Goal: Contribute content: Contribute content

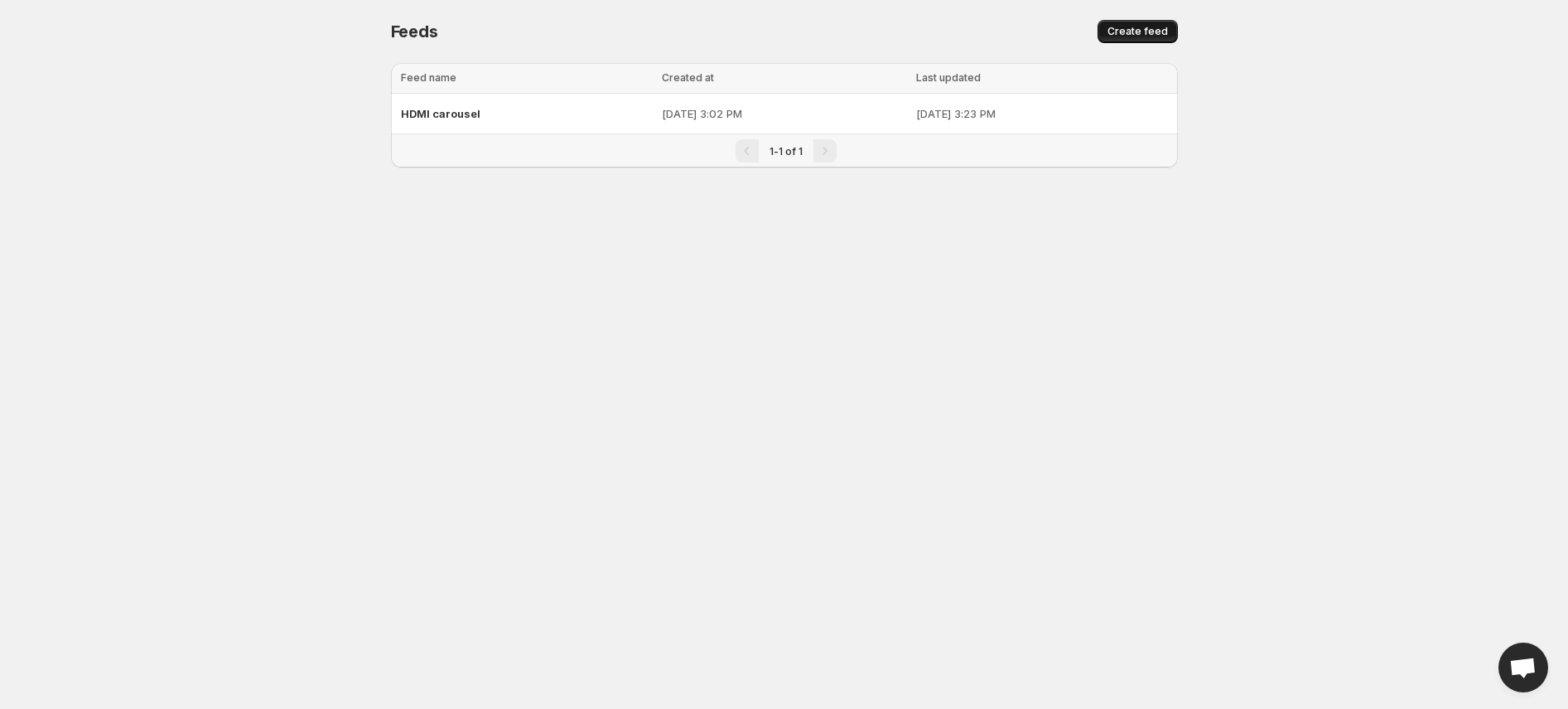
click at [1160, 38] on button "Create feed" at bounding box center [1137, 31] width 80 height 23
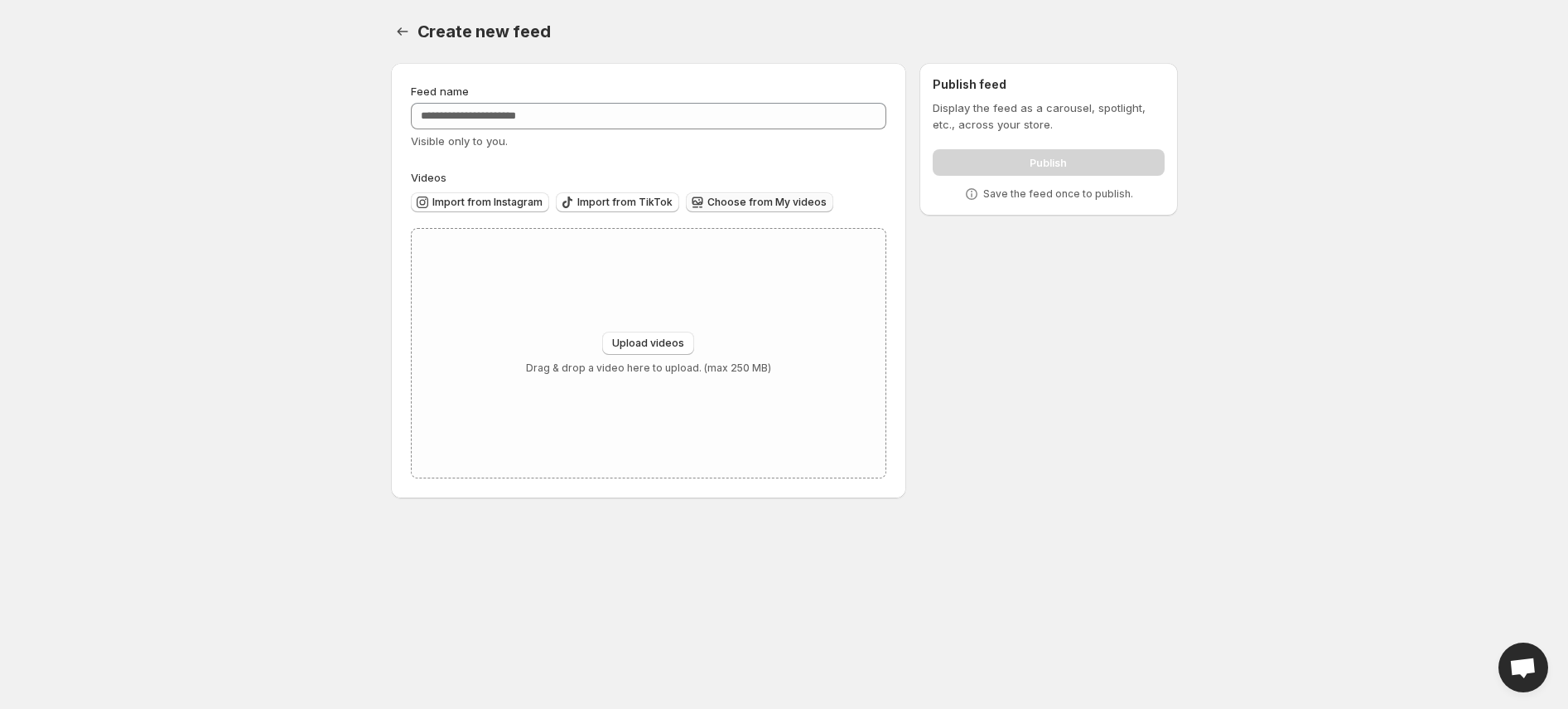
click at [767, 203] on span "Choose from My videos" at bounding box center [767, 202] width 120 height 13
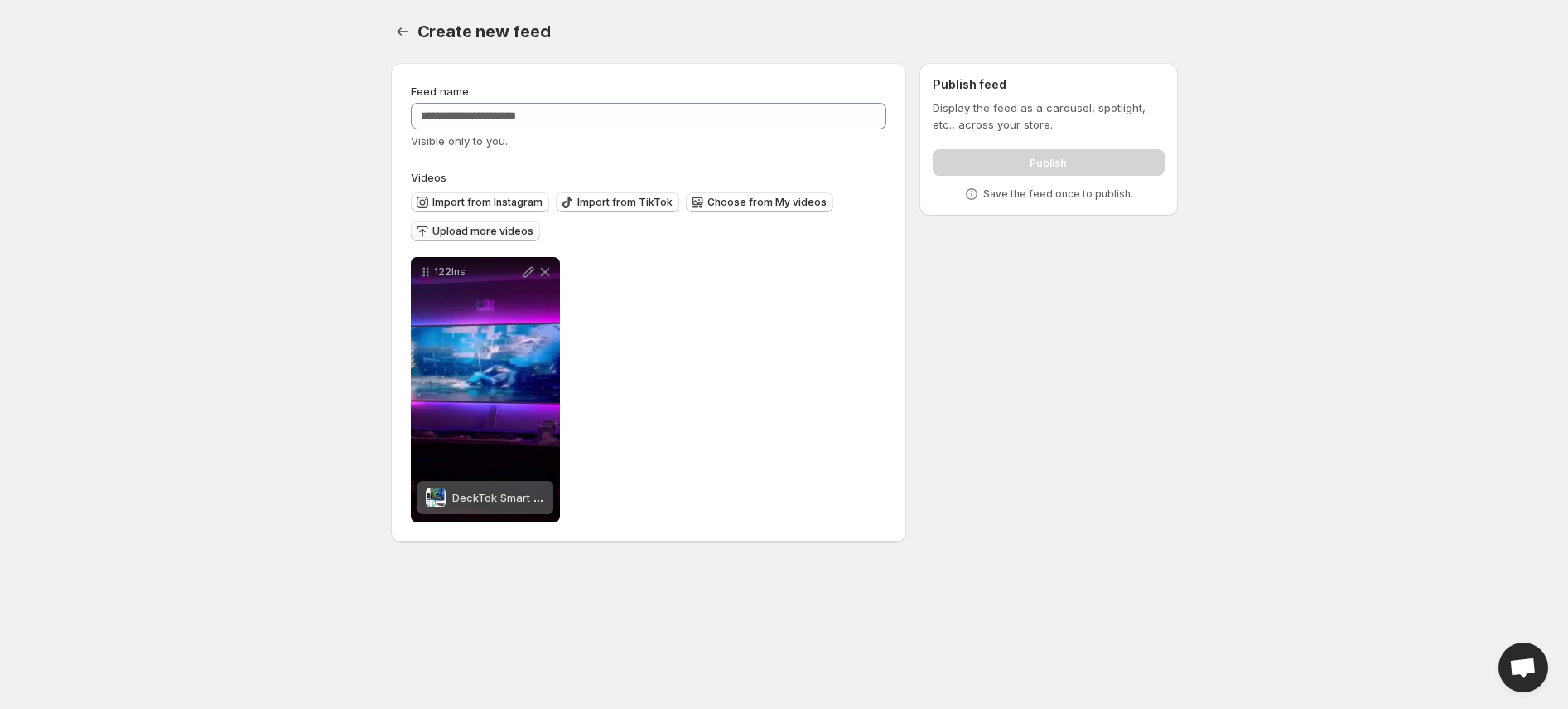
click at [503, 232] on span "Upload more videos" at bounding box center [483, 231] width 101 height 13
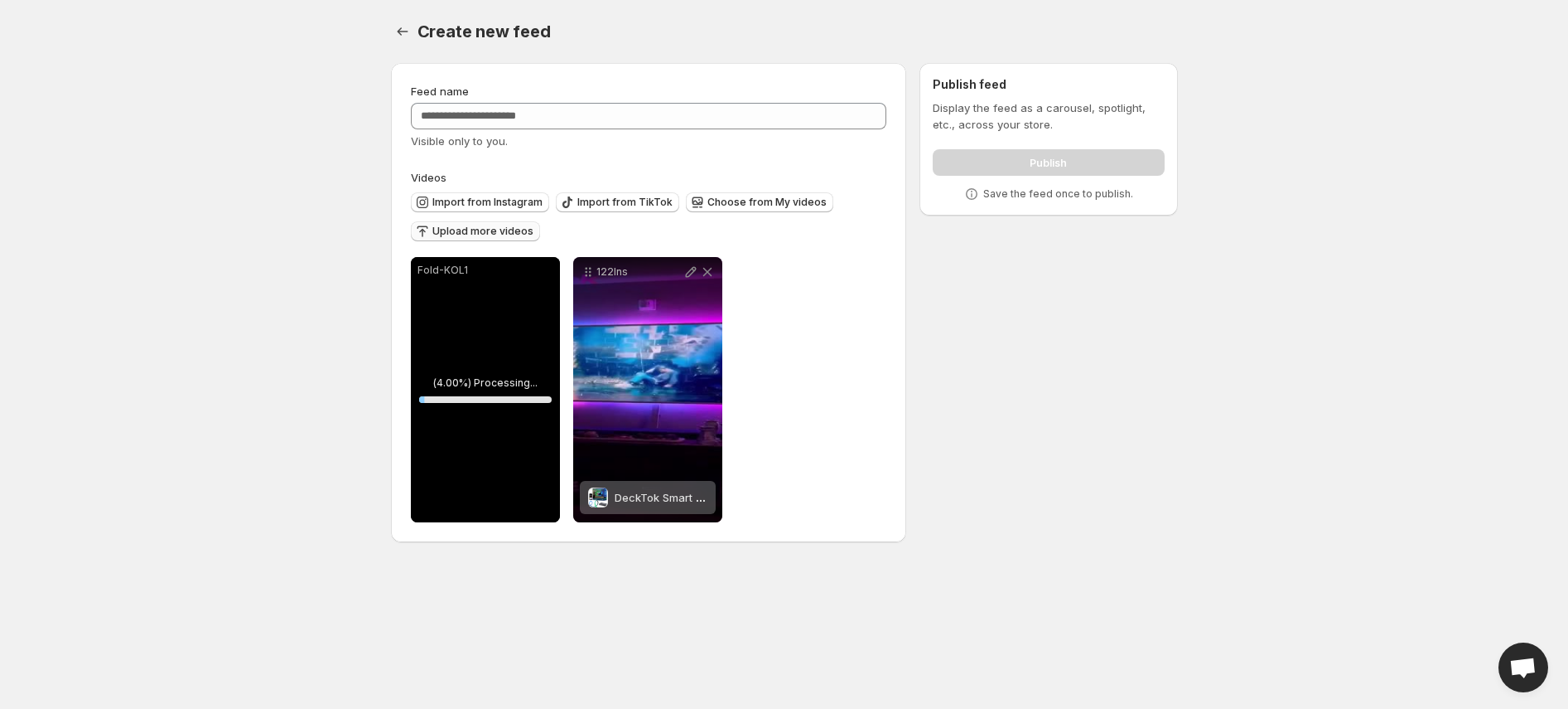
click at [510, 231] on span "Upload more videos" at bounding box center [483, 231] width 101 height 13
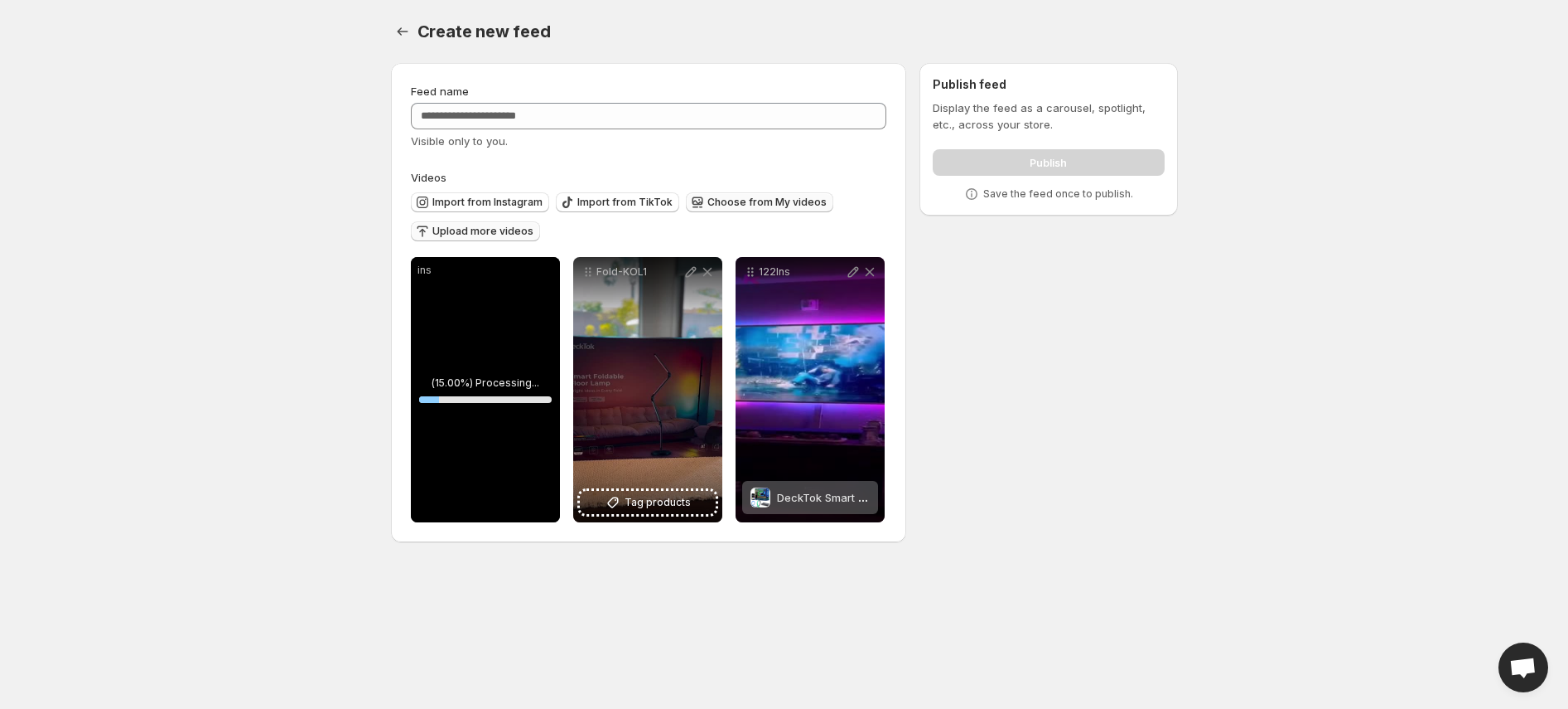
click at [757, 203] on span "Choose from My videos" at bounding box center [767, 202] width 120 height 13
click at [510, 228] on span "Upload more videos" at bounding box center [483, 231] width 101 height 13
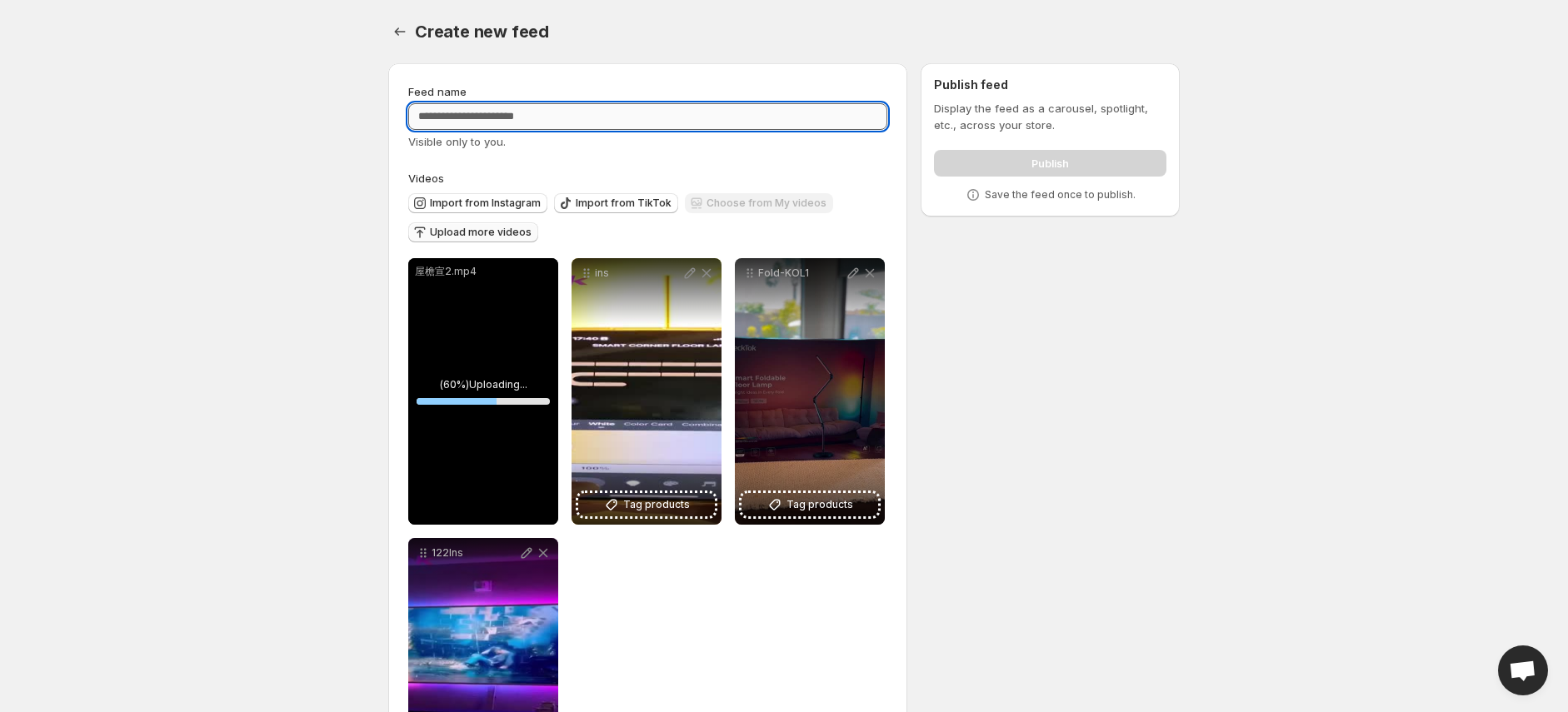
click at [453, 124] on input "Feed name" at bounding box center [648, 117] width 479 height 27
type input "*"
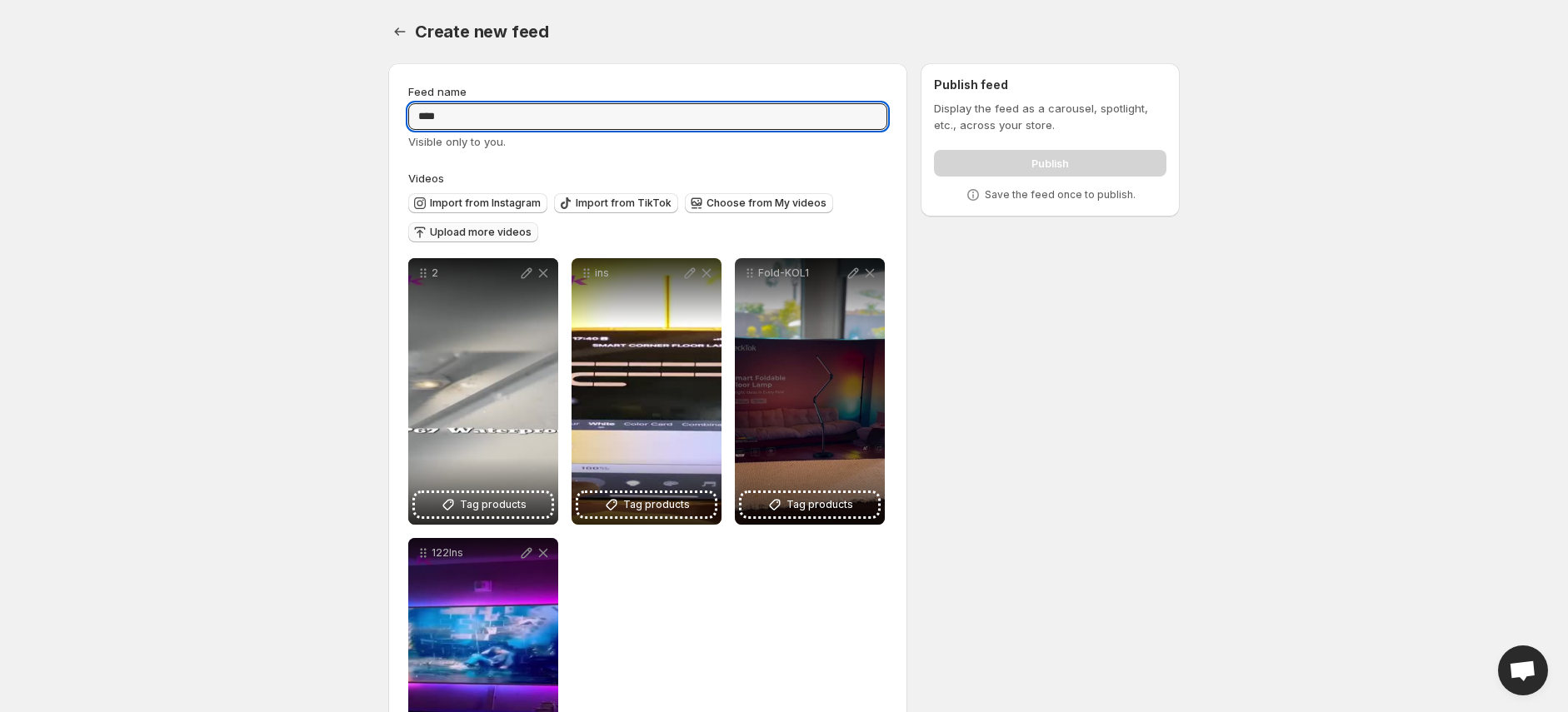
type input "****"
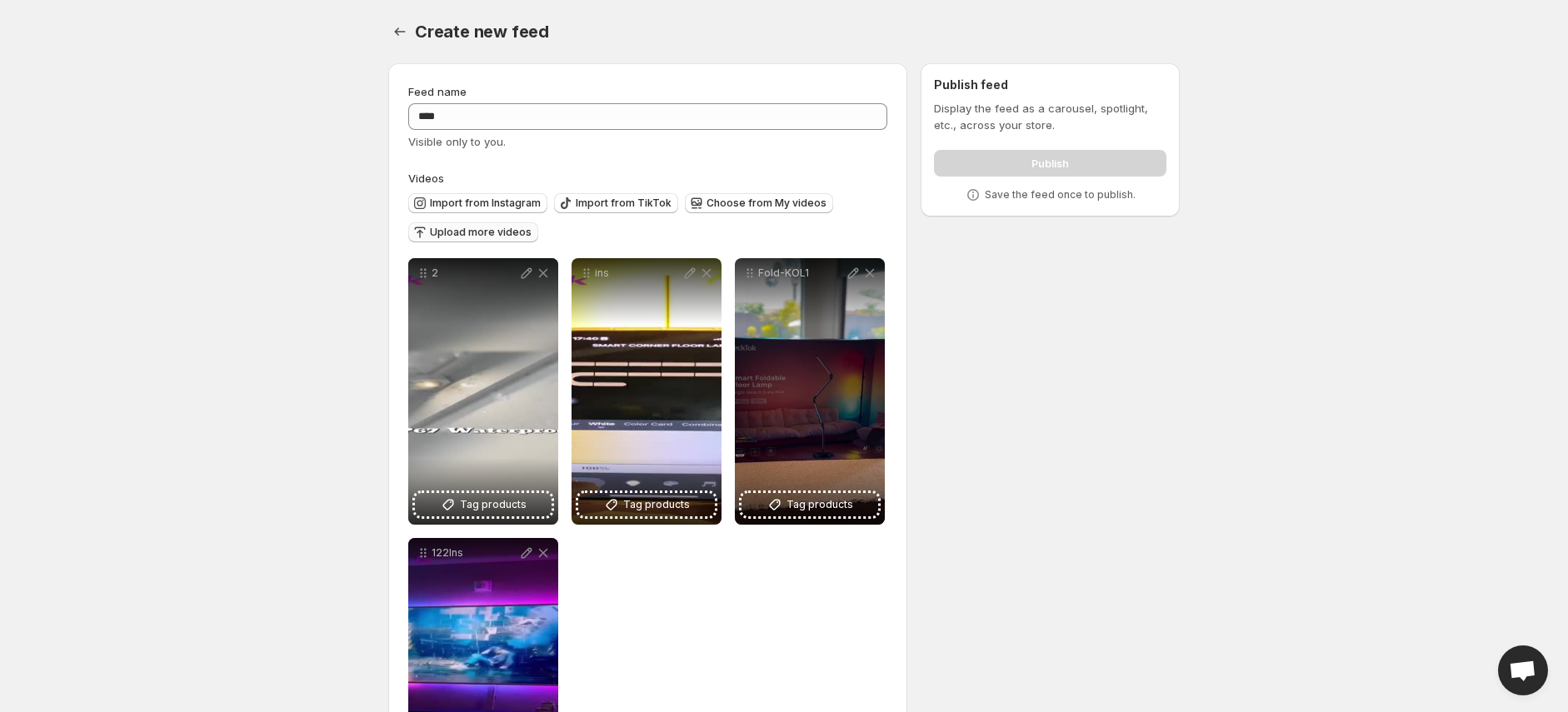
click at [501, 229] on span "Upload more videos" at bounding box center [481, 232] width 102 height 13
click at [483, 222] on div "Import from Instagram Import from TikTok Choose from My videos Upload more vide…" at bounding box center [644, 215] width 486 height 58
click at [475, 233] on span "Upload more videos" at bounding box center [481, 232] width 102 height 13
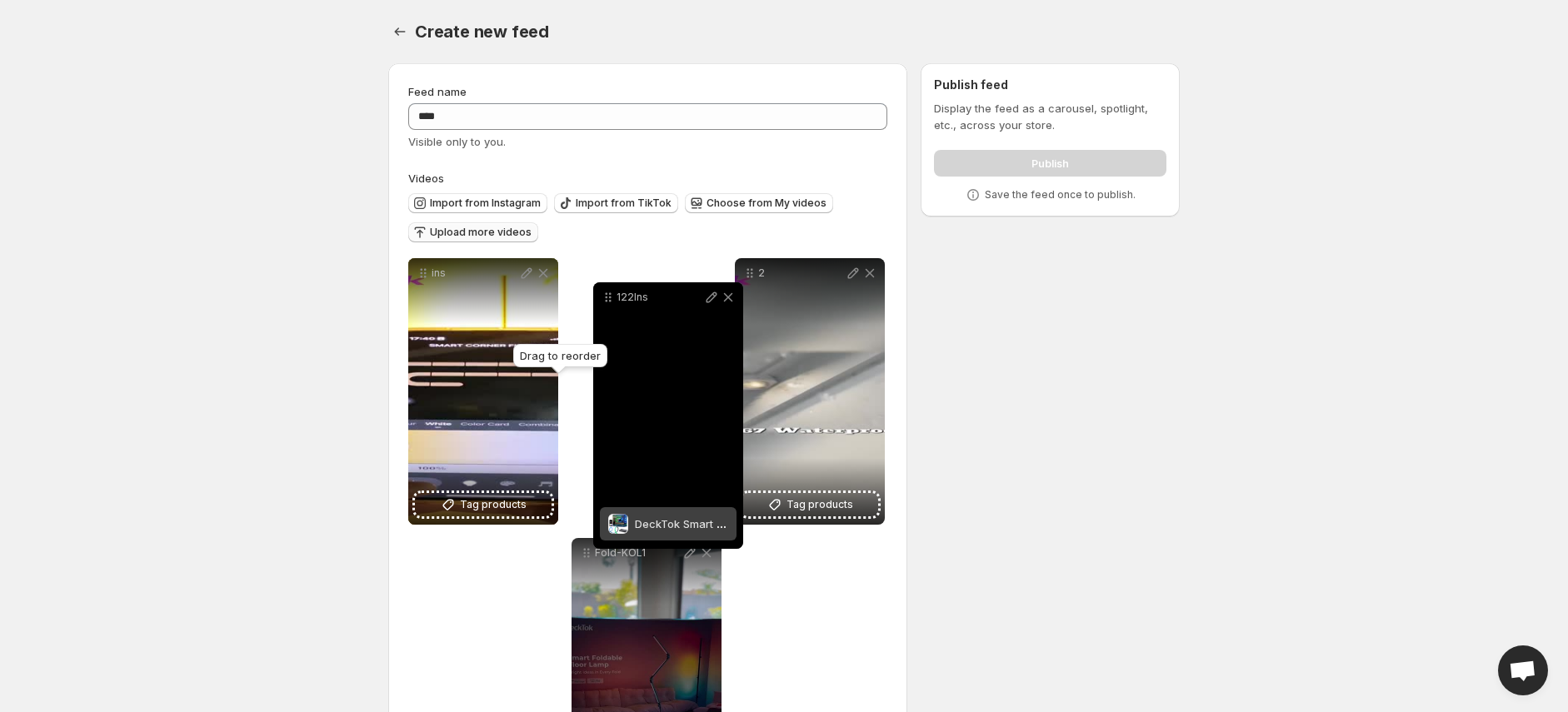
drag, startPoint x: 587, startPoint y: 558, endPoint x: 609, endPoint y: 302, distance: 256.9
click at [609, 302] on icon at bounding box center [608, 297] width 17 height 17
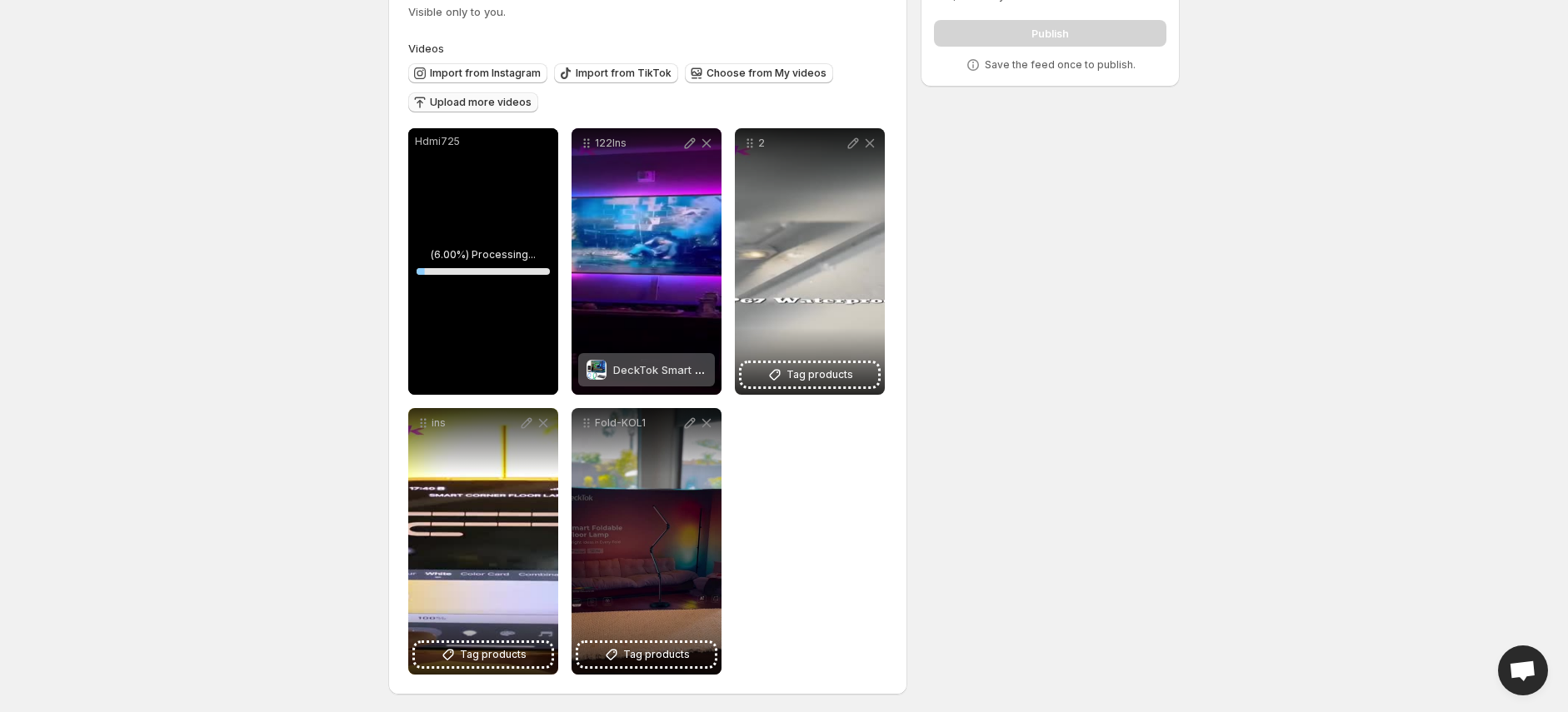
scroll to position [131, 0]
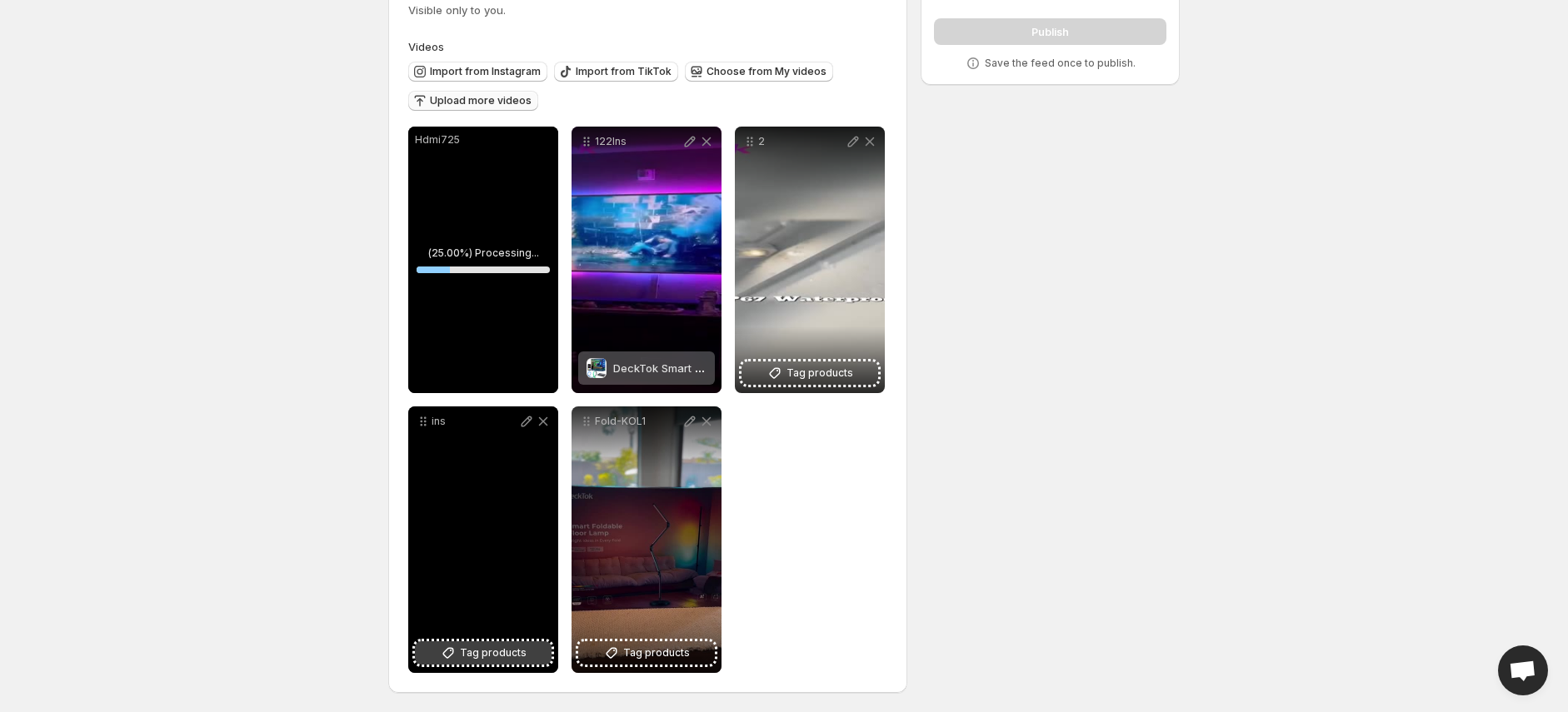
click at [502, 646] on span "Tag products" at bounding box center [493, 653] width 67 height 17
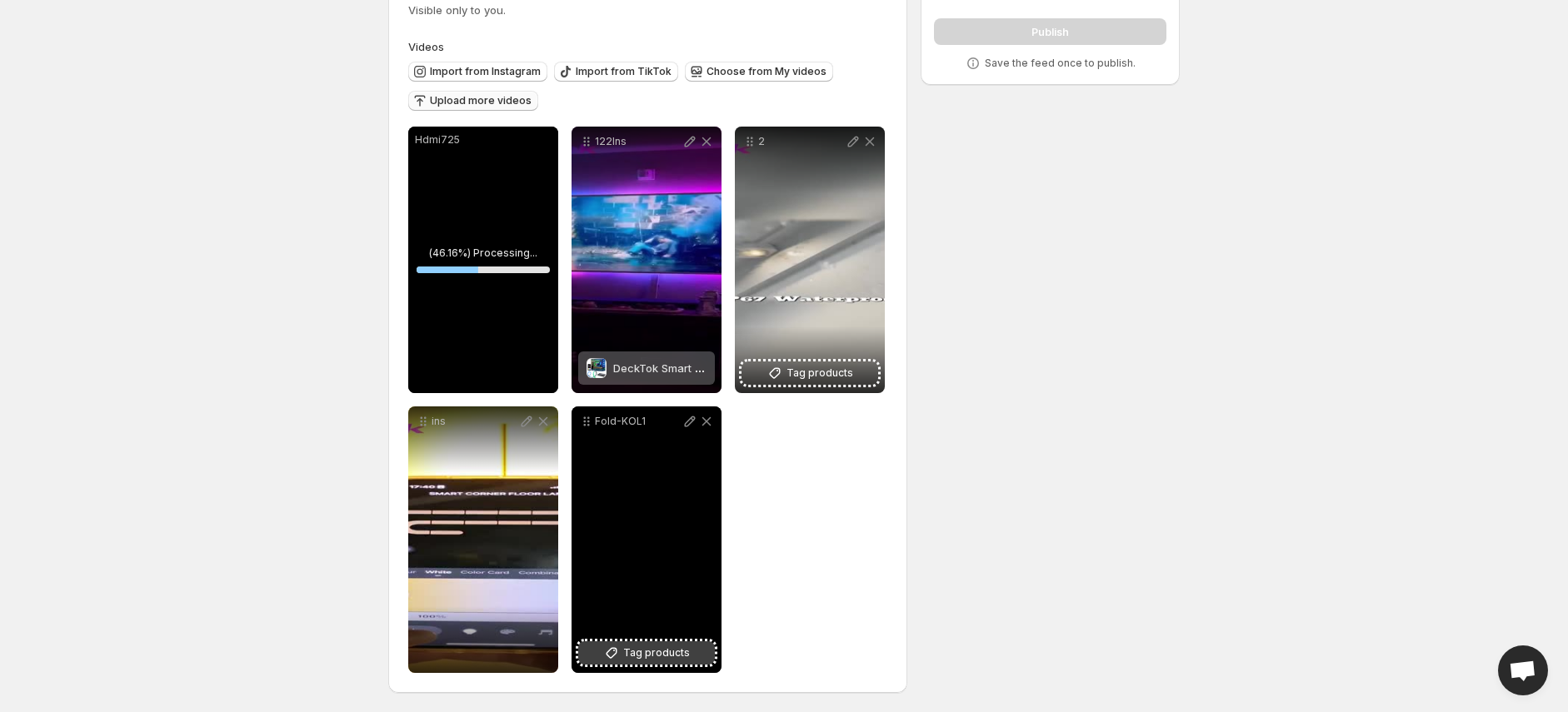
click at [656, 658] on span "Tag products" at bounding box center [656, 653] width 67 height 17
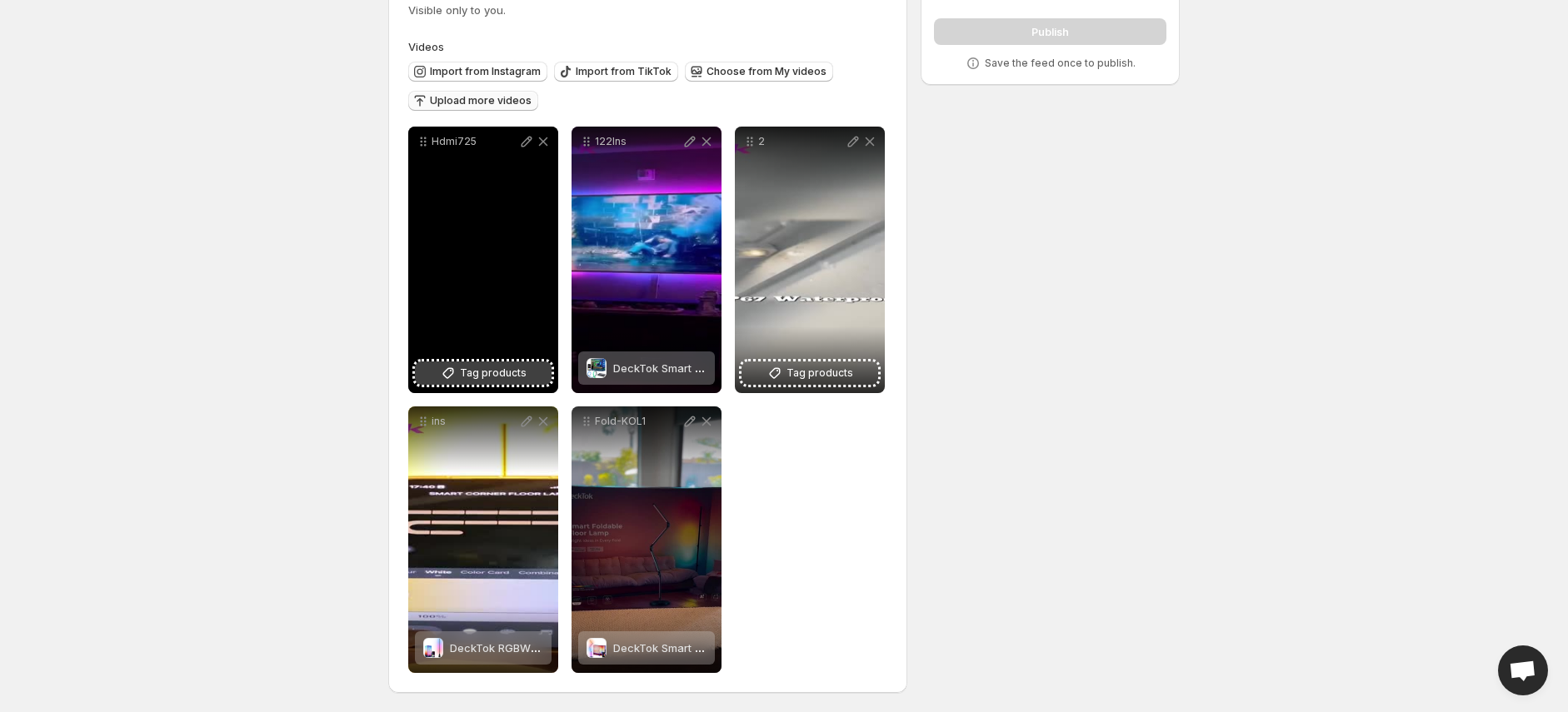
click at [481, 364] on span "Tag products" at bounding box center [493, 373] width 67 height 17
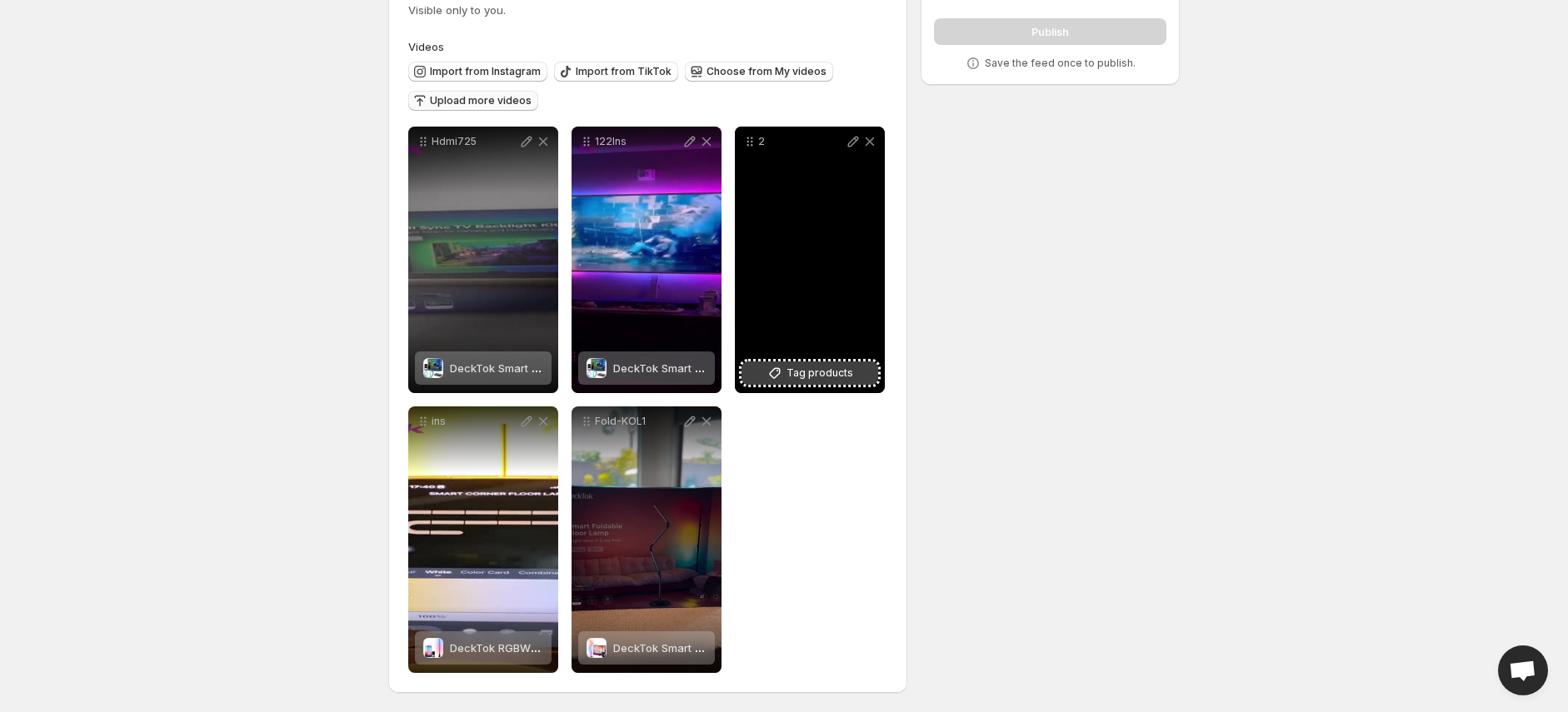
click at [797, 367] on span "Tag products" at bounding box center [820, 373] width 67 height 17
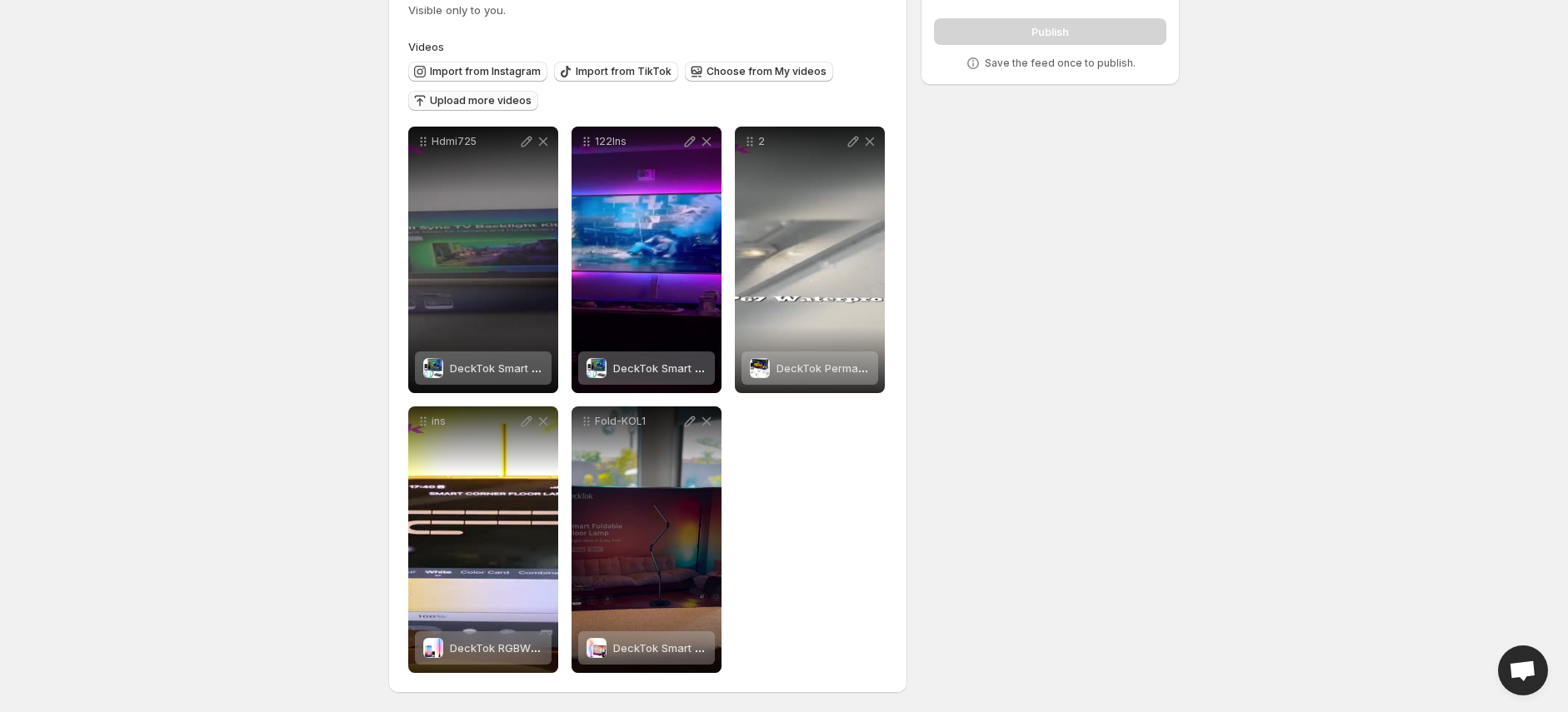
click at [472, 102] on span "Upload more videos" at bounding box center [481, 101] width 102 height 13
click at [722, 76] on span "Choose from My videos" at bounding box center [767, 71] width 120 height 13
click at [786, 62] on button "Choose from My videos" at bounding box center [759, 72] width 148 height 20
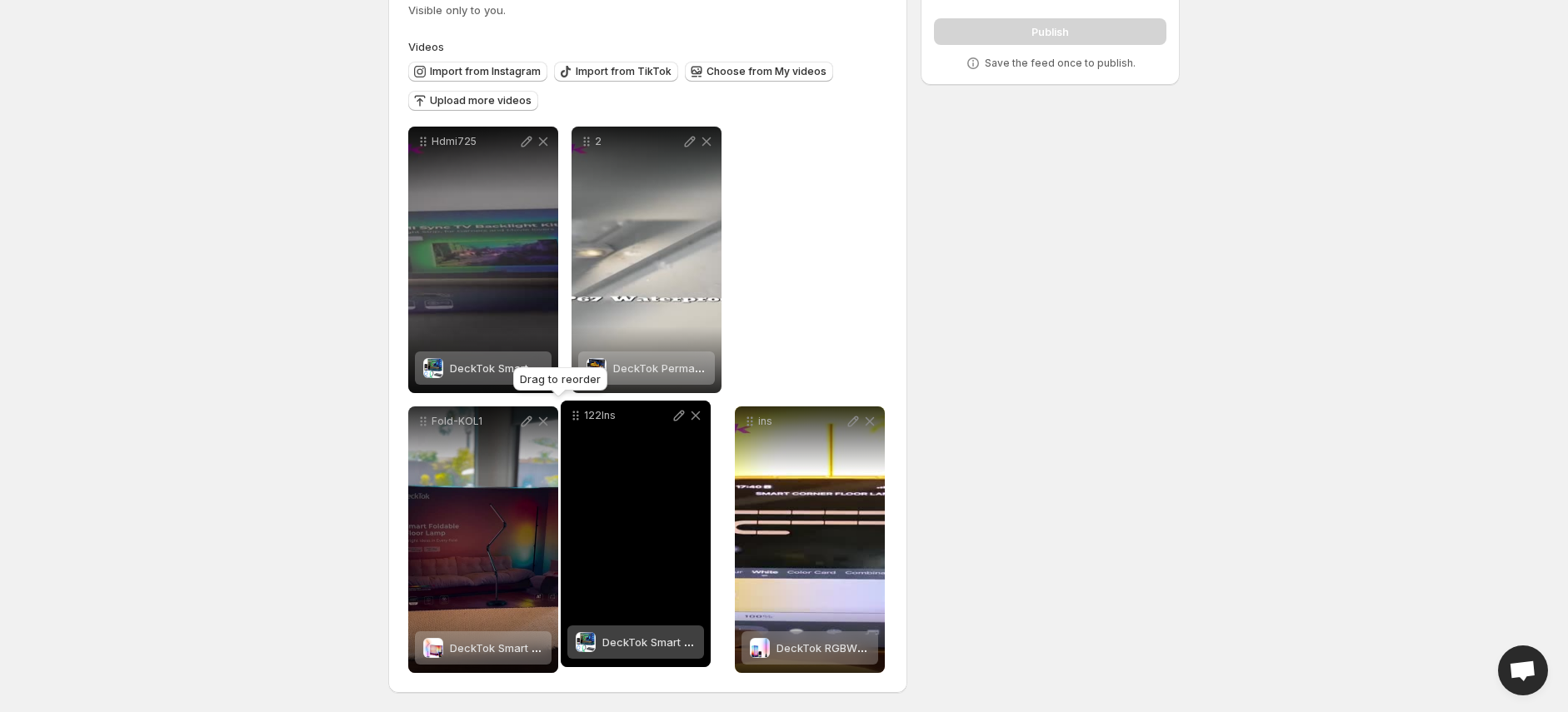
drag, startPoint x: 586, startPoint y: 145, endPoint x: 575, endPoint y: 419, distance: 274.2
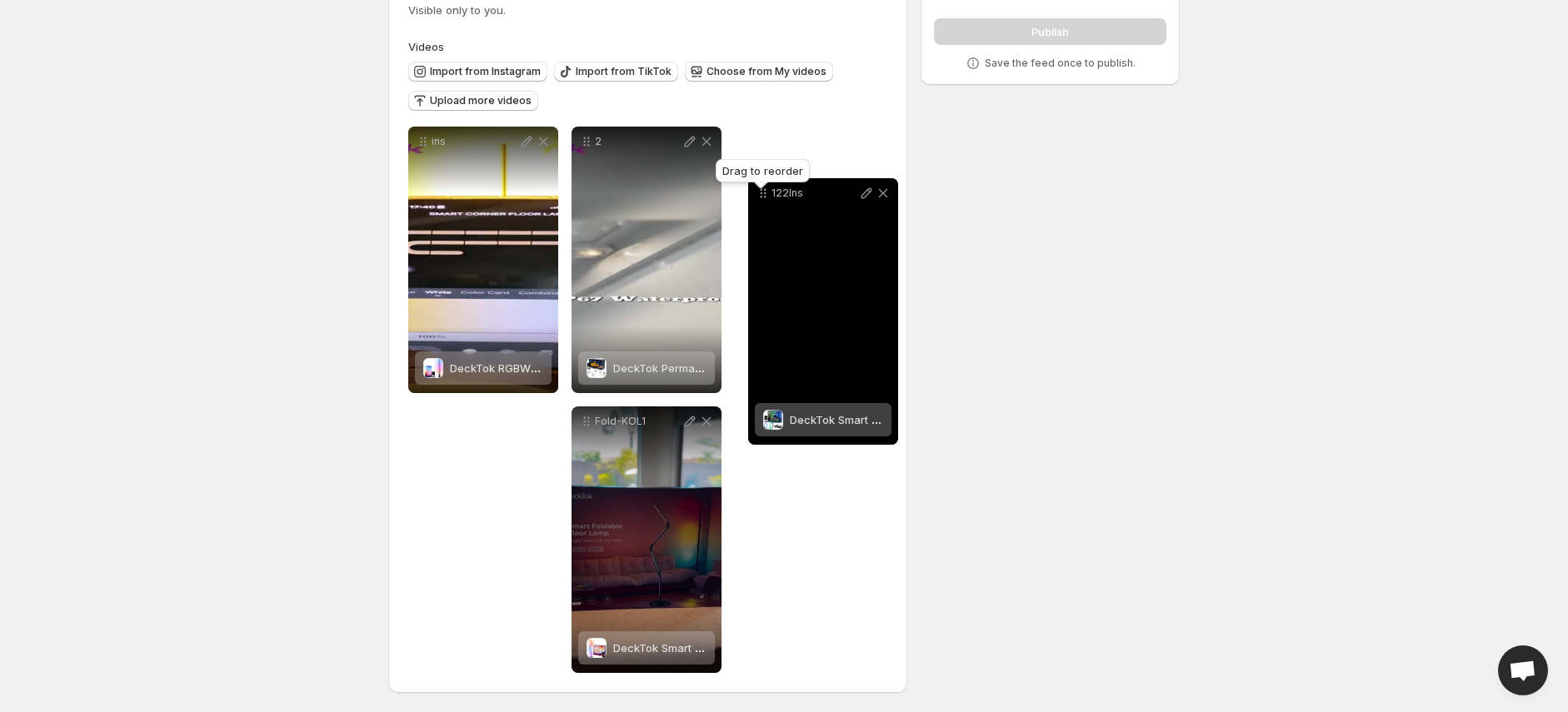
drag, startPoint x: 588, startPoint y: 423, endPoint x: 765, endPoint y: 195, distance: 288.6
click at [765, 195] on icon at bounding box center [763, 193] width 17 height 17
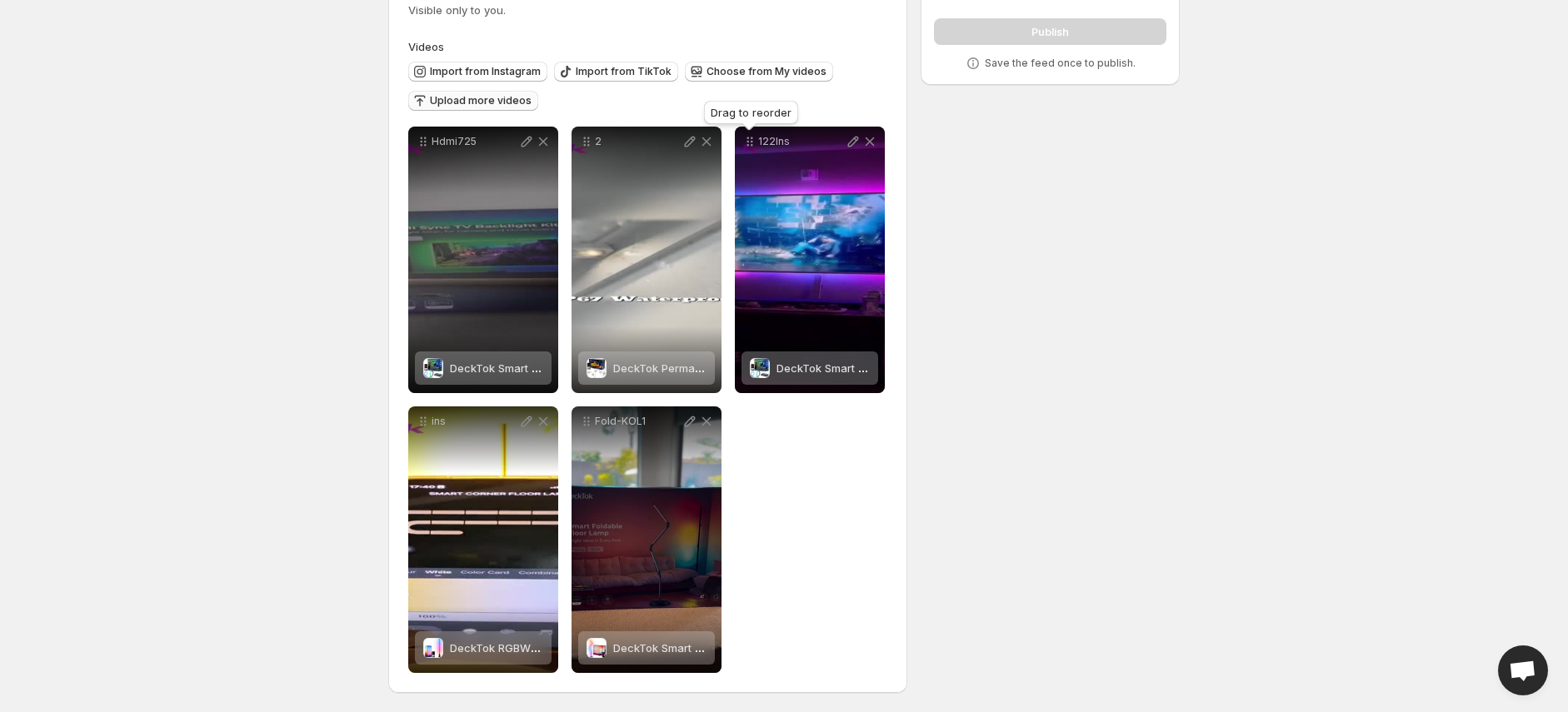
click at [506, 99] on span "Upload more videos" at bounding box center [481, 101] width 102 height 13
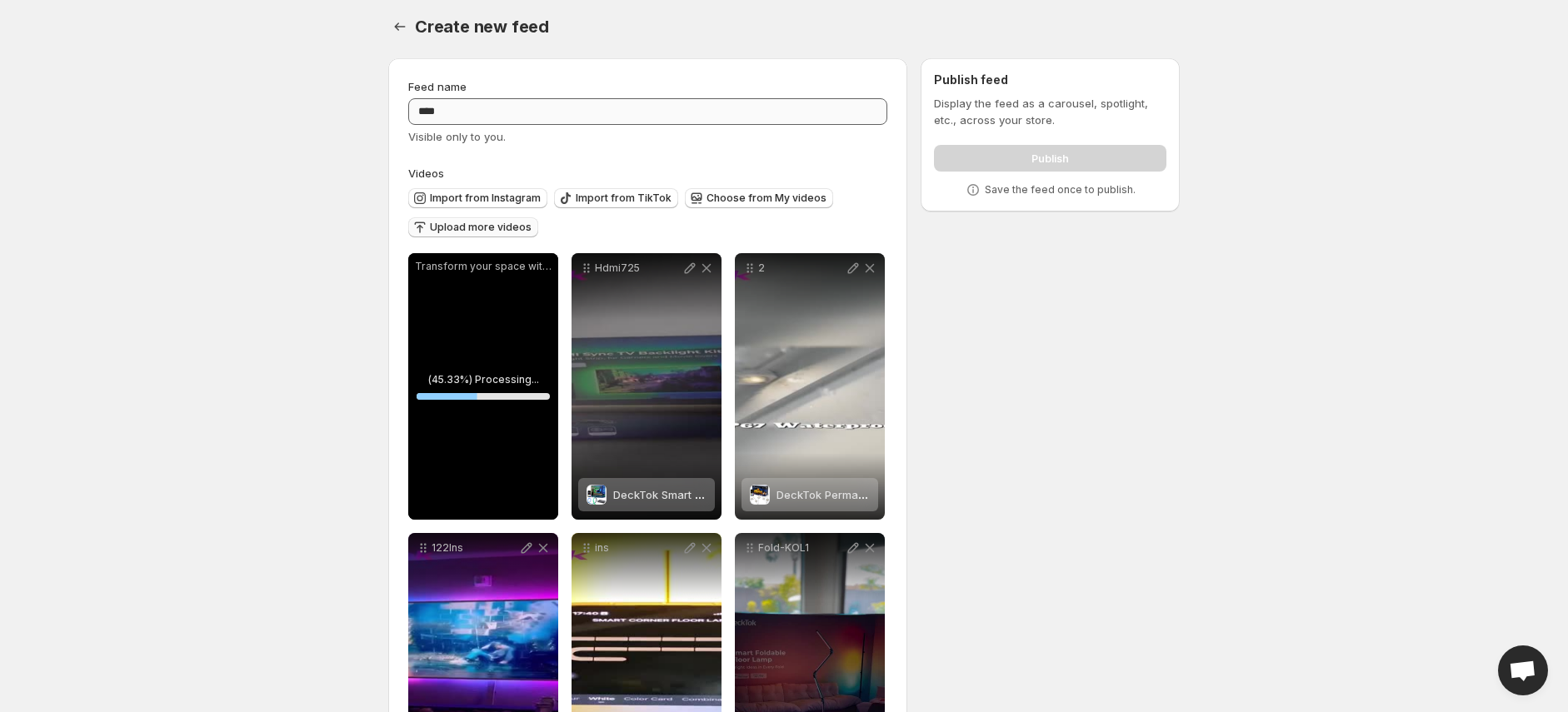
scroll to position [0, 0]
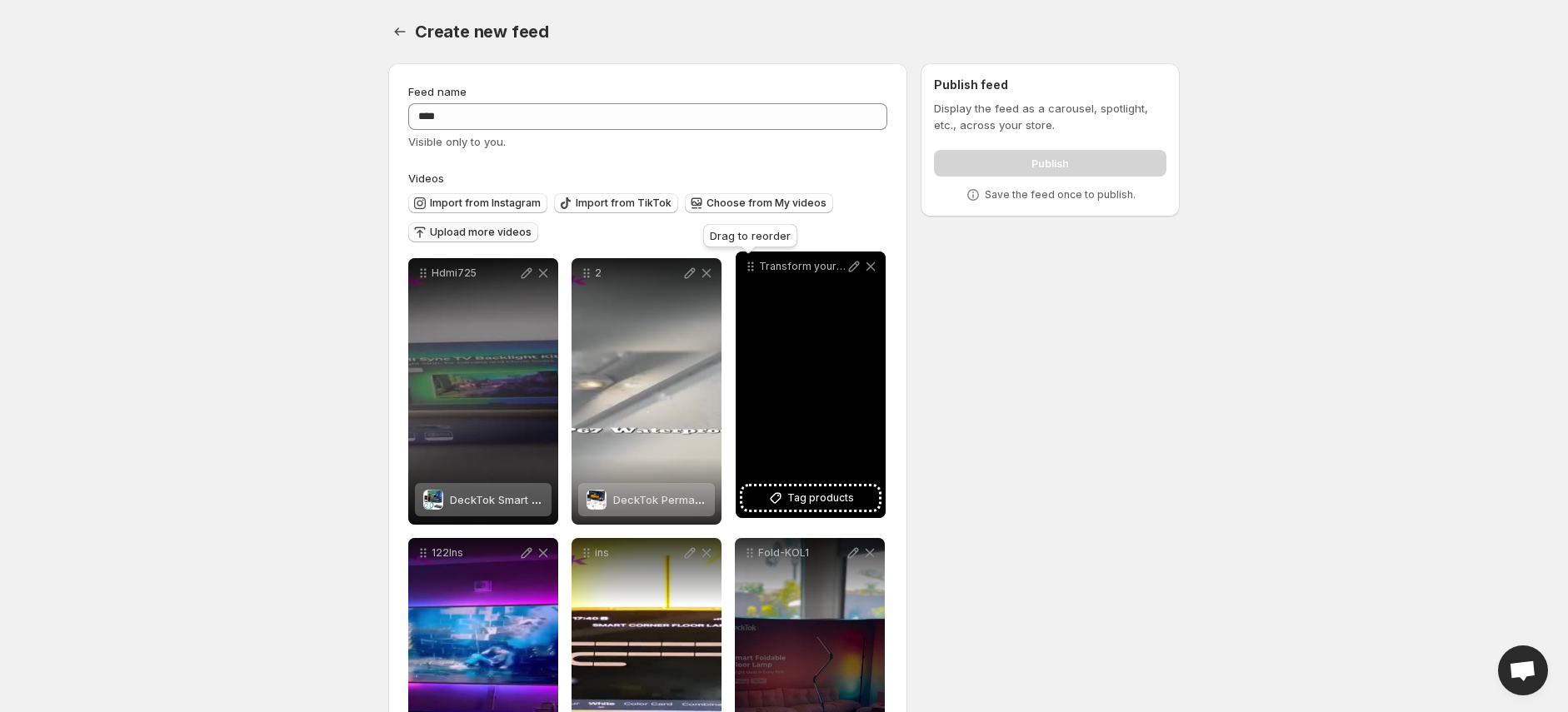
drag, startPoint x: 422, startPoint y: 276, endPoint x: 750, endPoint y: 269, distance: 328.1
